Goal: Task Accomplishment & Management: Complete application form

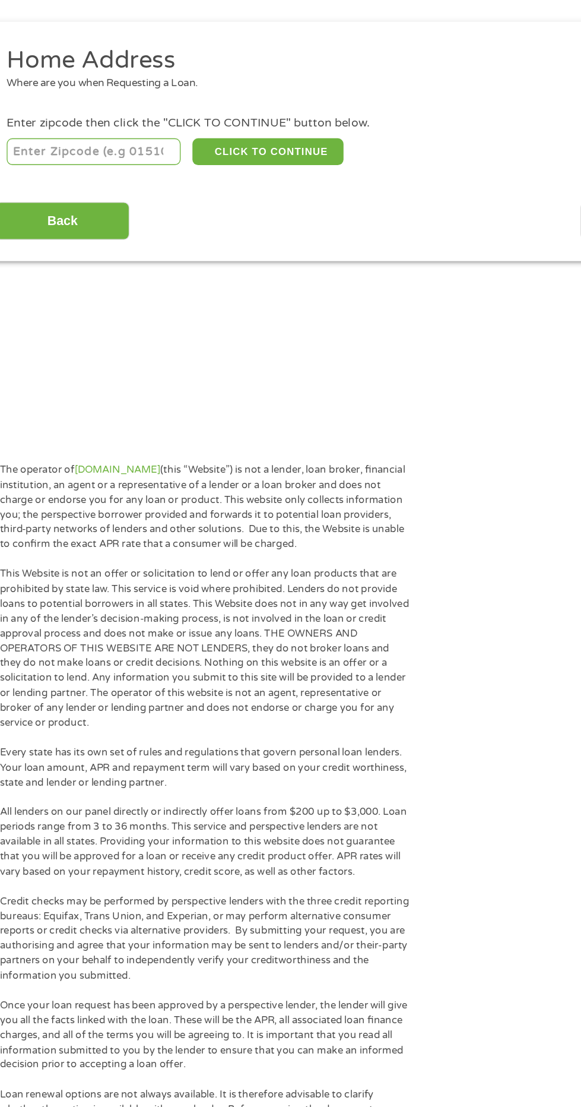
click at [119, 827] on p "Credit checks may be performed by perspective lenders with the three credit rep…" at bounding box center [177, 856] width 309 height 67
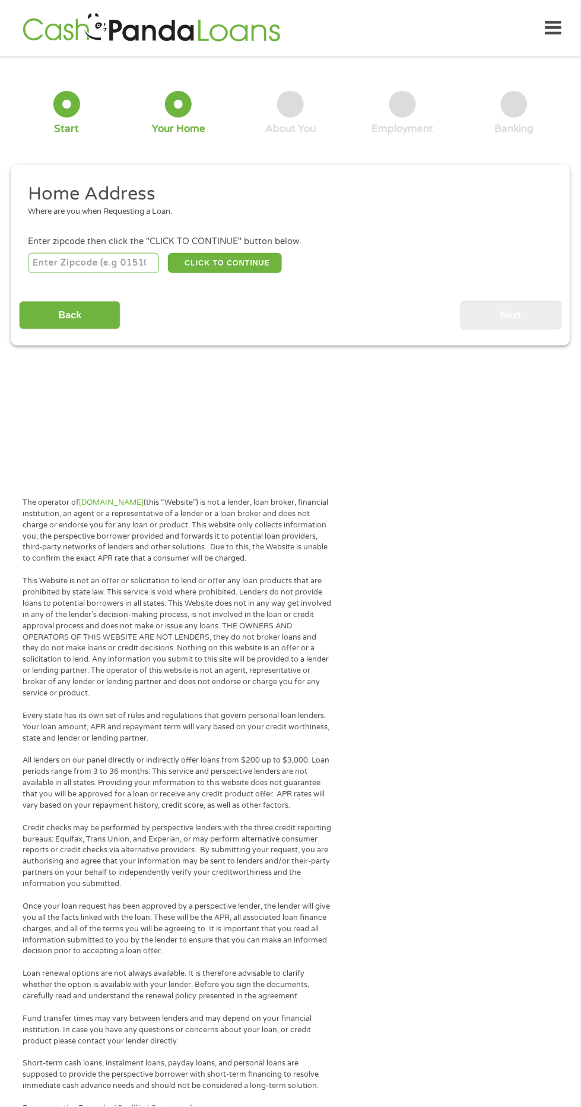
scroll to position [1, 0]
